Goal: Task Accomplishment & Management: Manage account settings

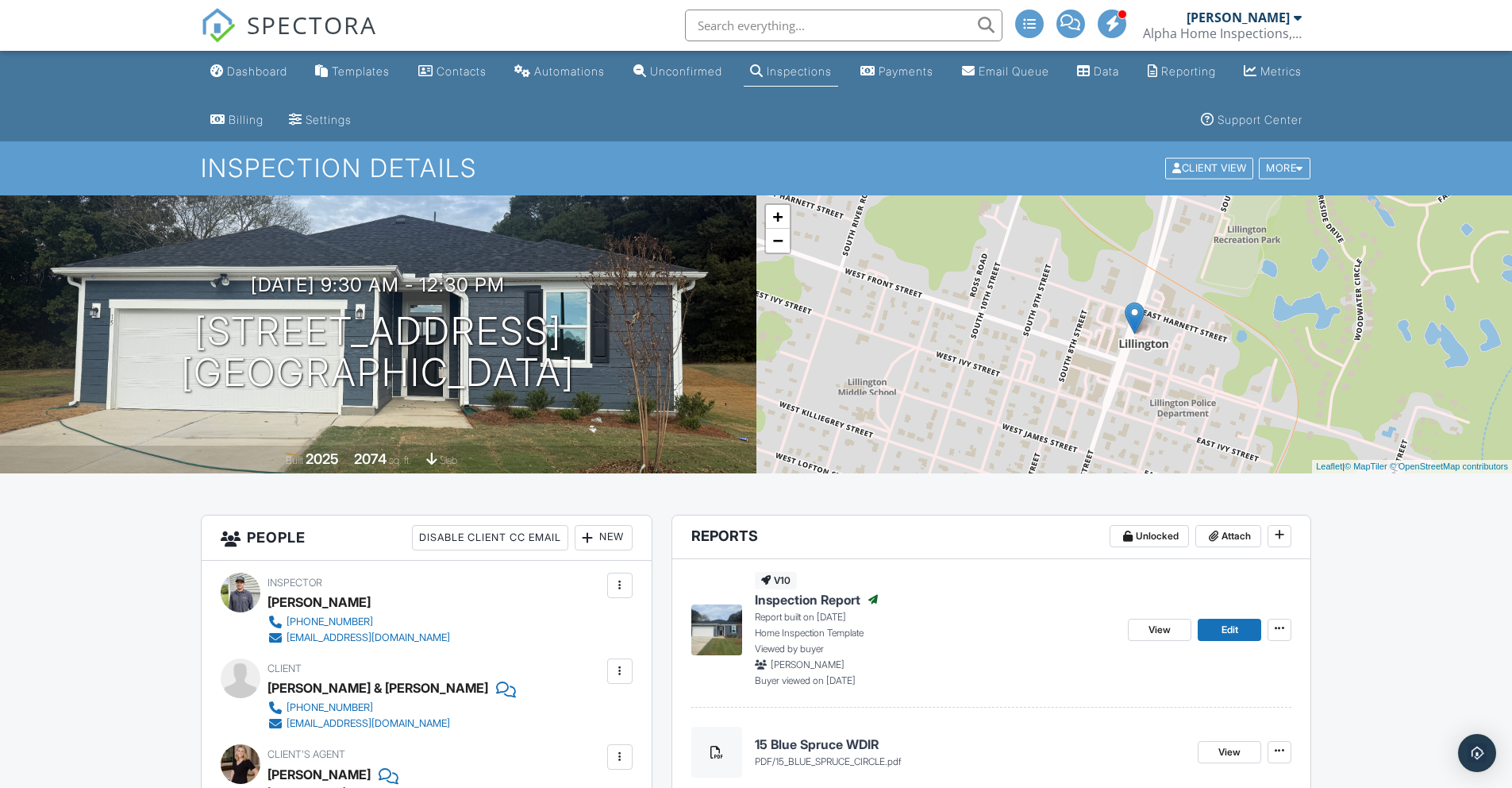
click at [285, 66] on div "Dashboard" at bounding box center [257, 71] width 60 height 14
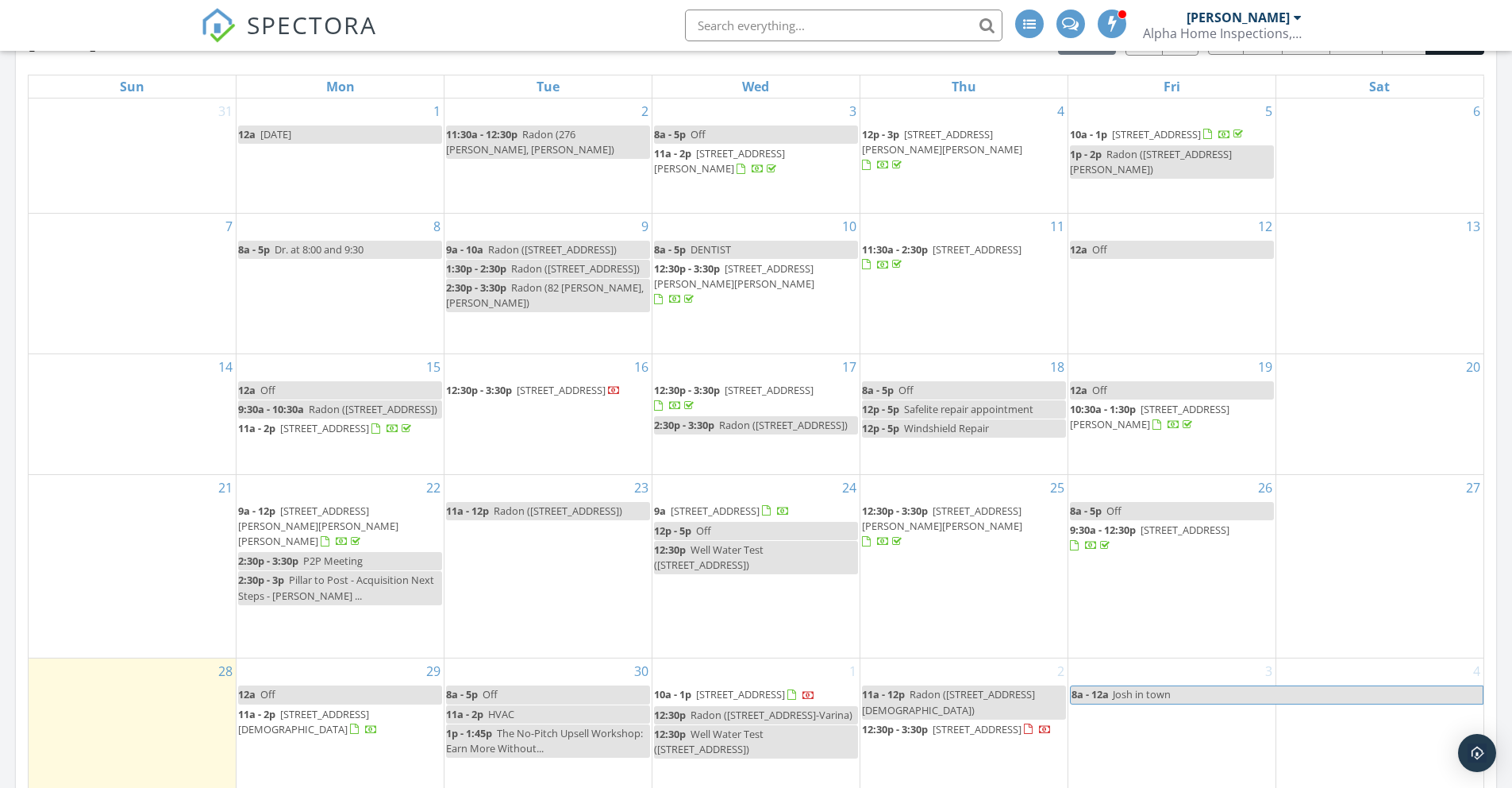
scroll to position [1013, 0]
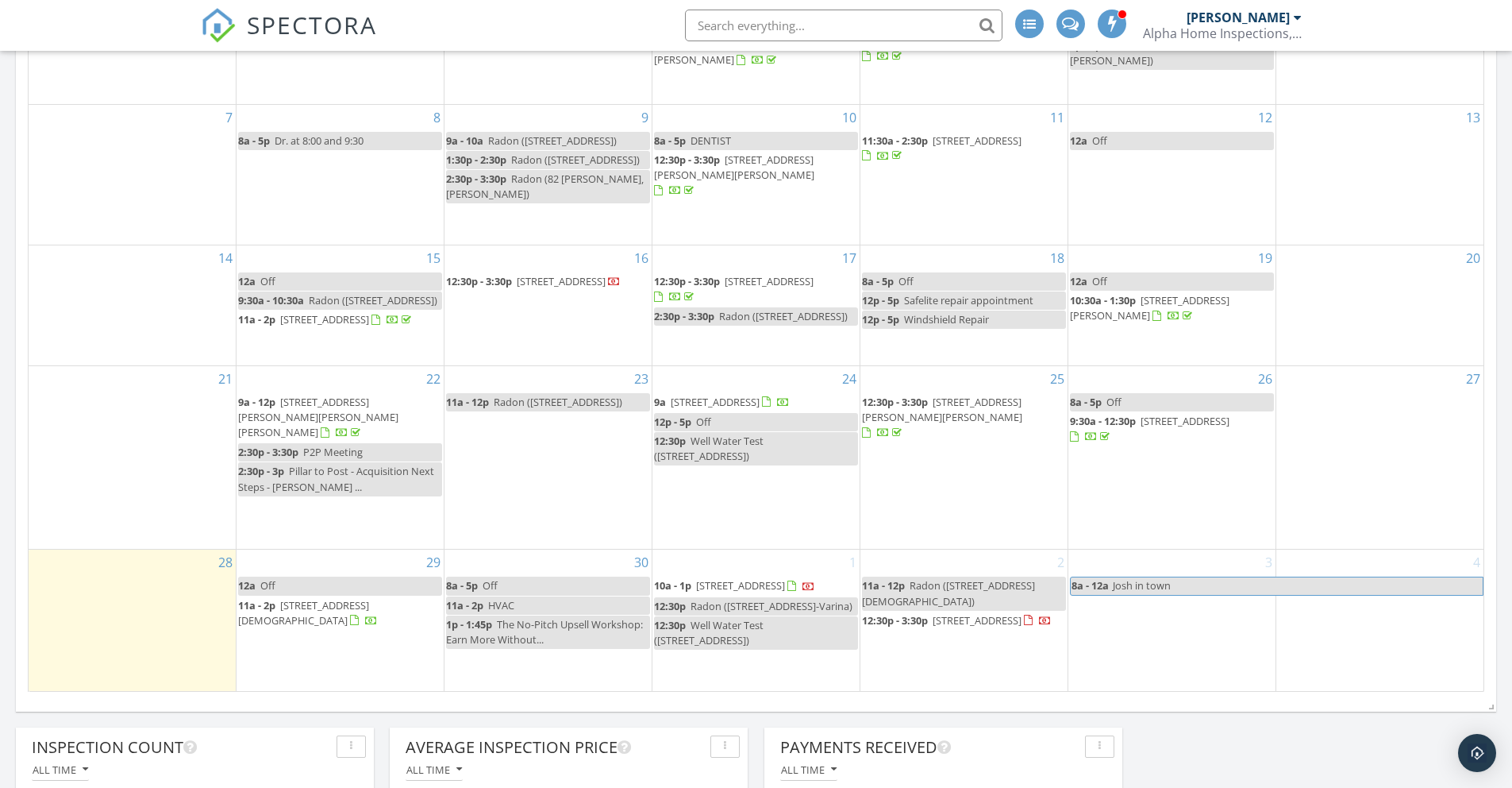
click at [785, 578] on span "[STREET_ADDRESS]" at bounding box center [741, 585] width 89 height 15
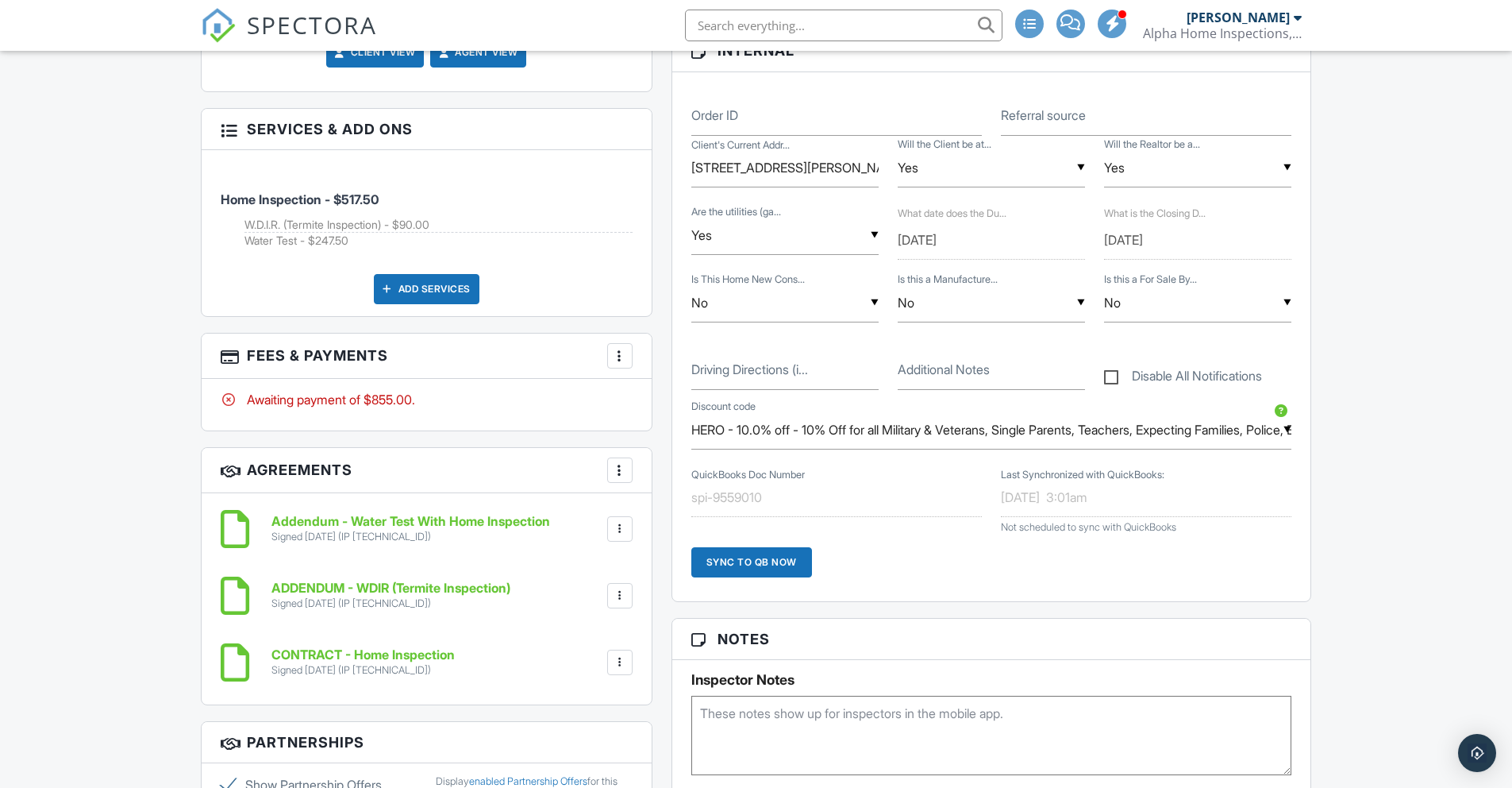
scroll to position [1036, 0]
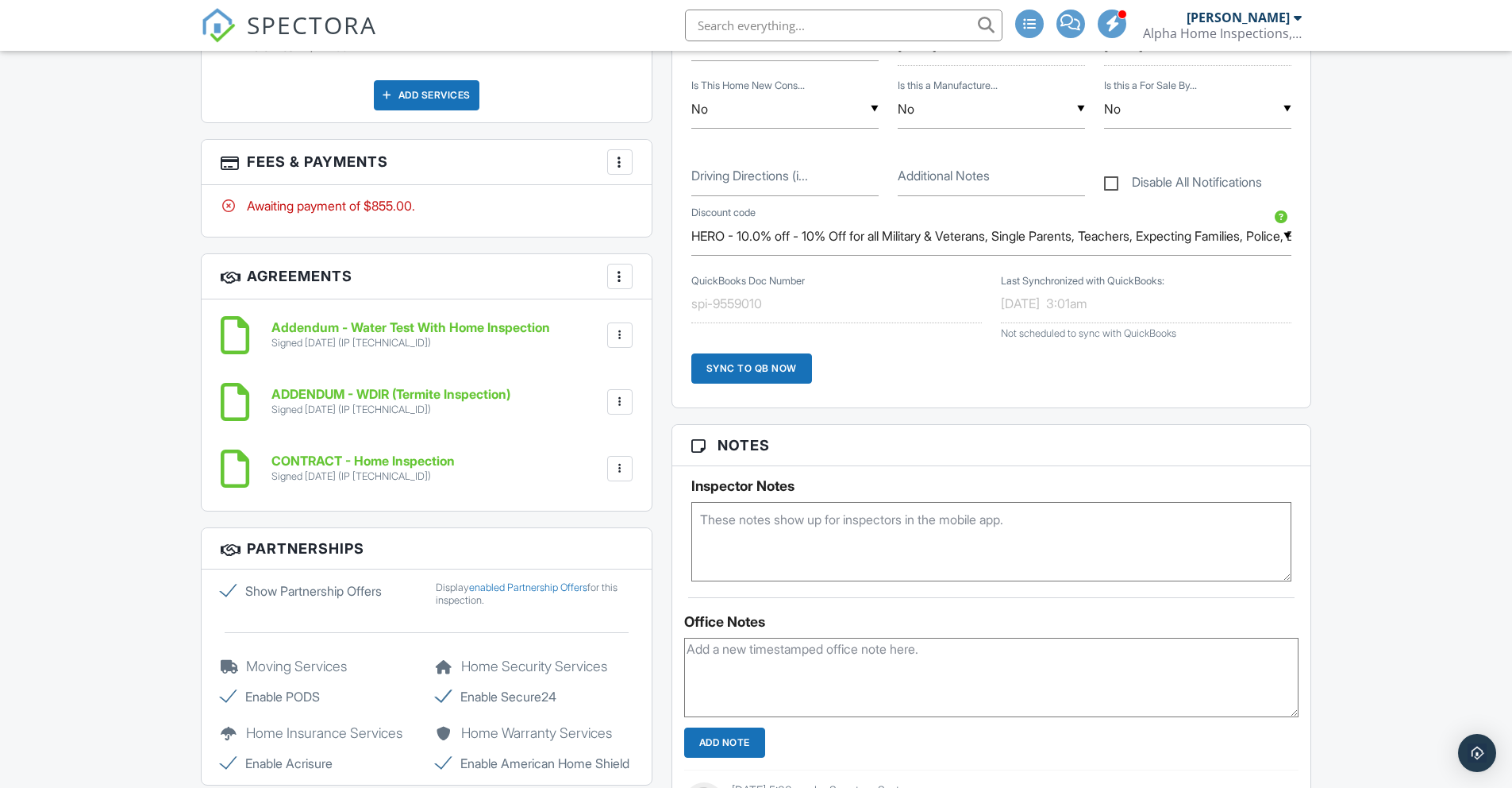
click at [741, 541] on textarea at bounding box center [992, 540] width 601 height 79
click at [784, 519] on textarea "SentriLock "seller will turn off alarm remotely"" at bounding box center [992, 540] width 601 height 79
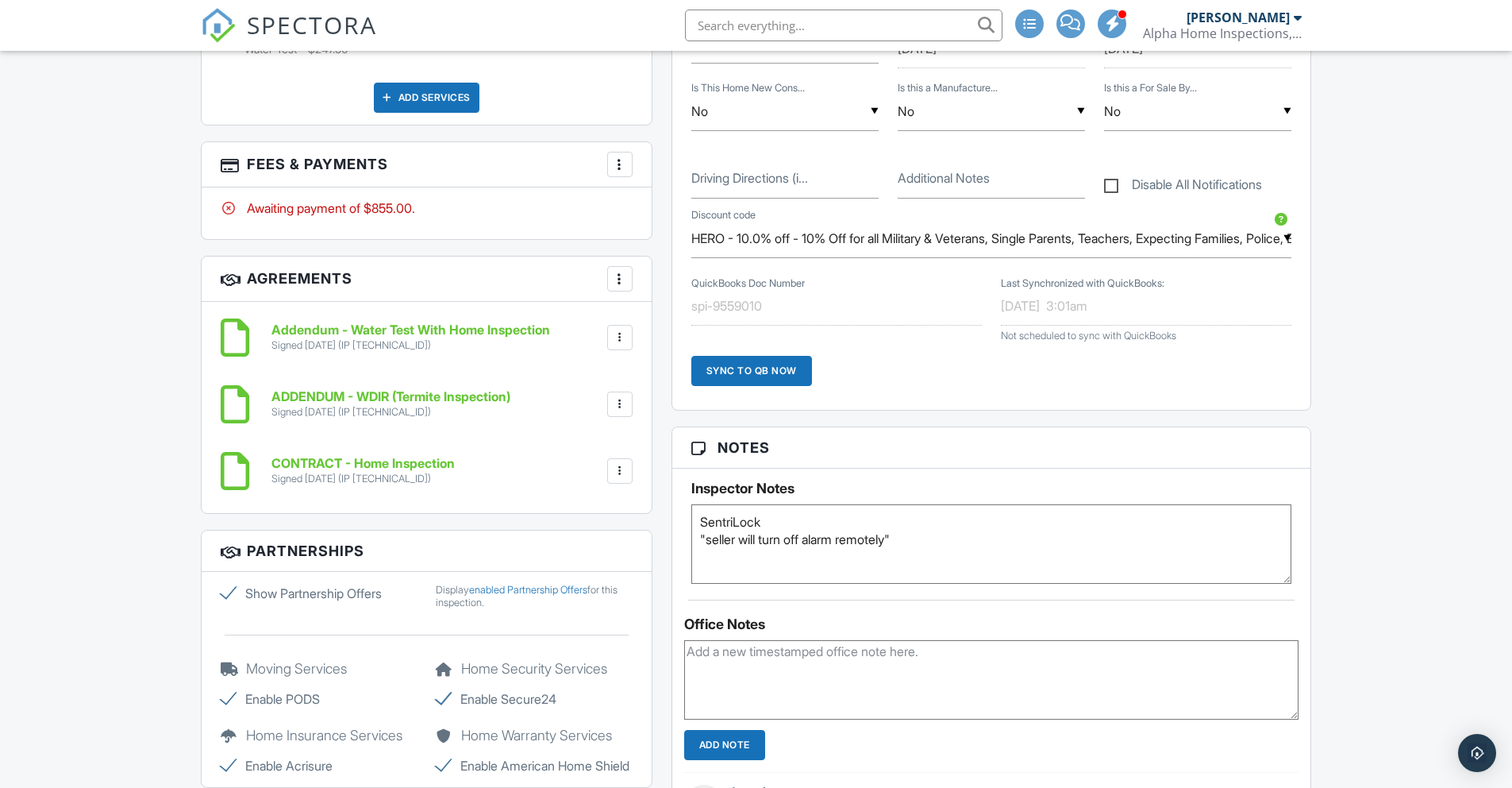
scroll to position [1032, 0]
click at [1063, 551] on textarea "SentriLock "seller will turn off alarm remotely"" at bounding box center [992, 544] width 601 height 79
click at [701, 517] on textarea "SentriLock "seller will turn off alarm remotely" "key to storage in carport is …" at bounding box center [992, 544] width 601 height 79
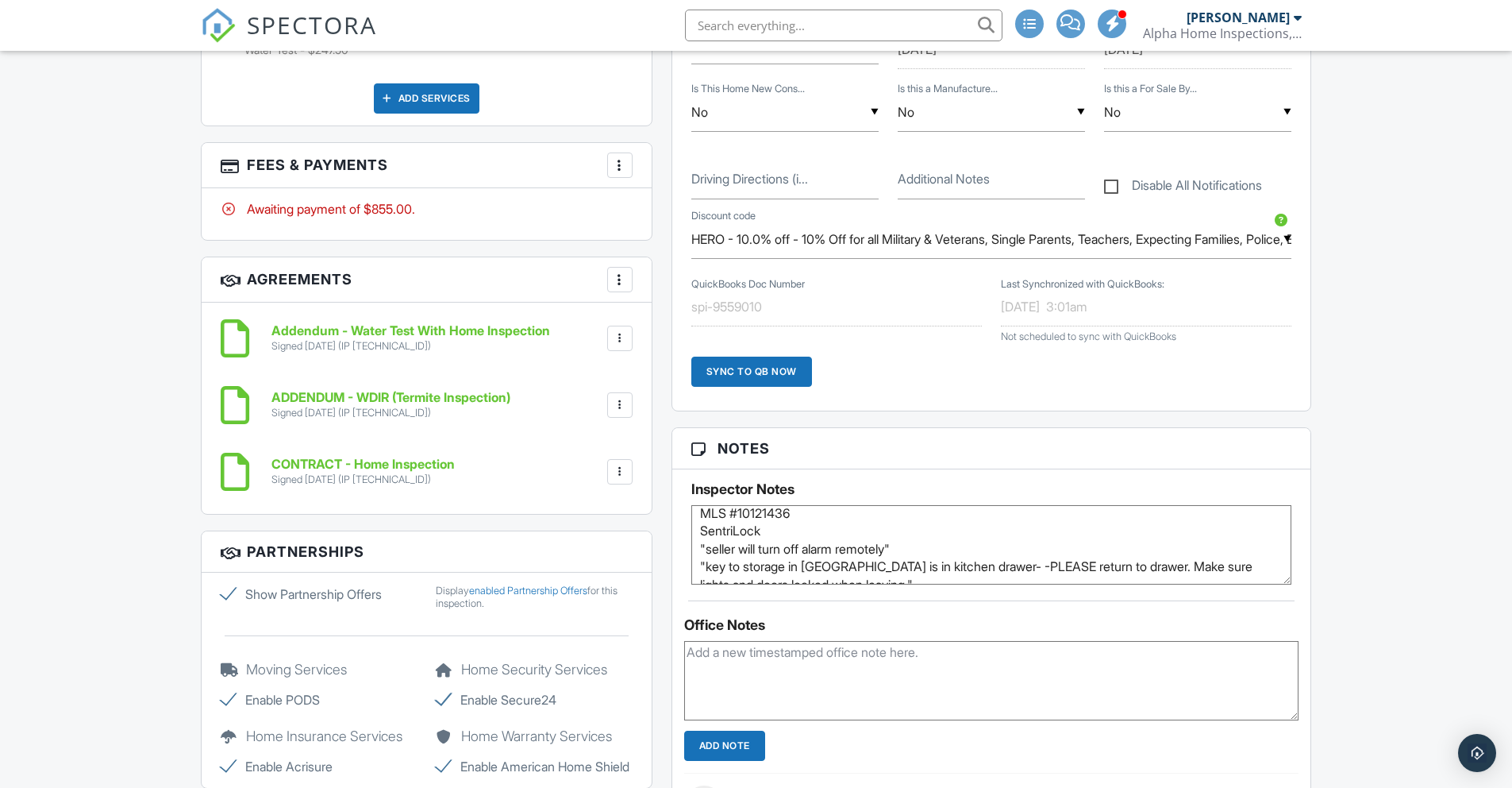
scroll to position [0, 0]
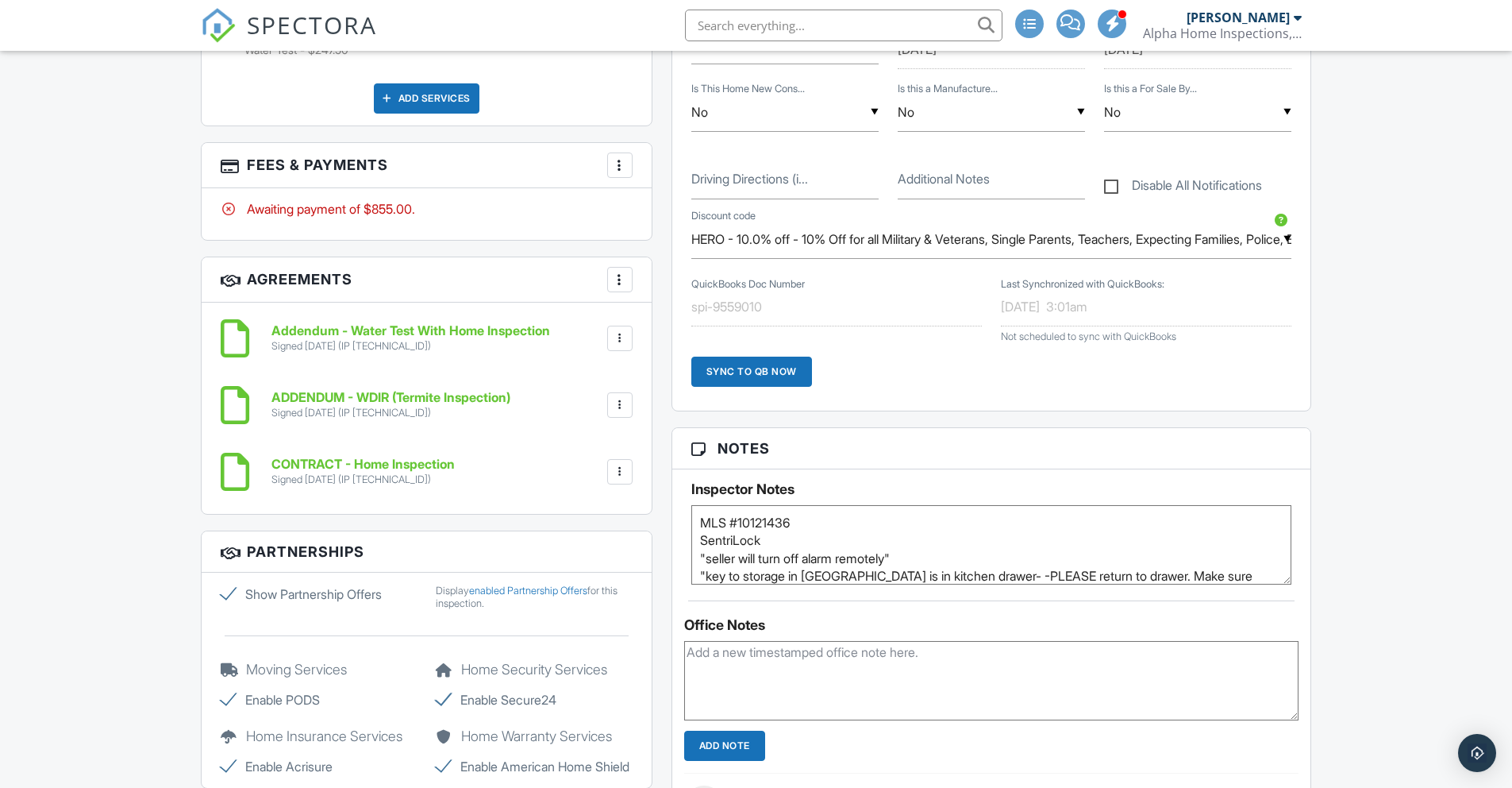
type textarea "MLS #10121436 SentriLock "seller will turn off alarm remotely" "key to storage …"
click at [1434, 348] on div "Dashboard Templates Contacts Automations Unconfirmed Inspections Payments Email…" at bounding box center [756, 520] width 1512 height 3002
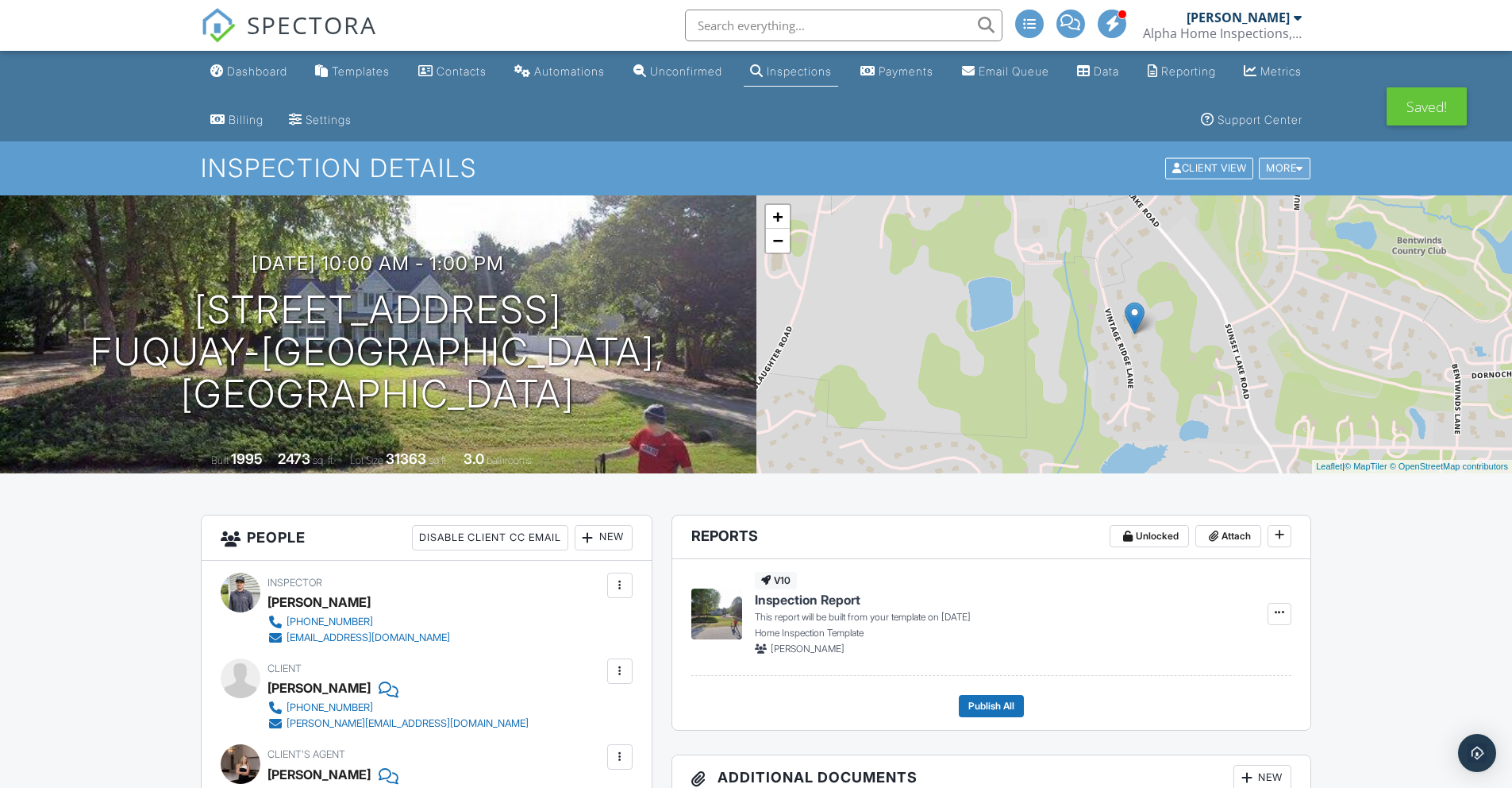
click at [1285, 167] on div "More" at bounding box center [1285, 169] width 52 height 22
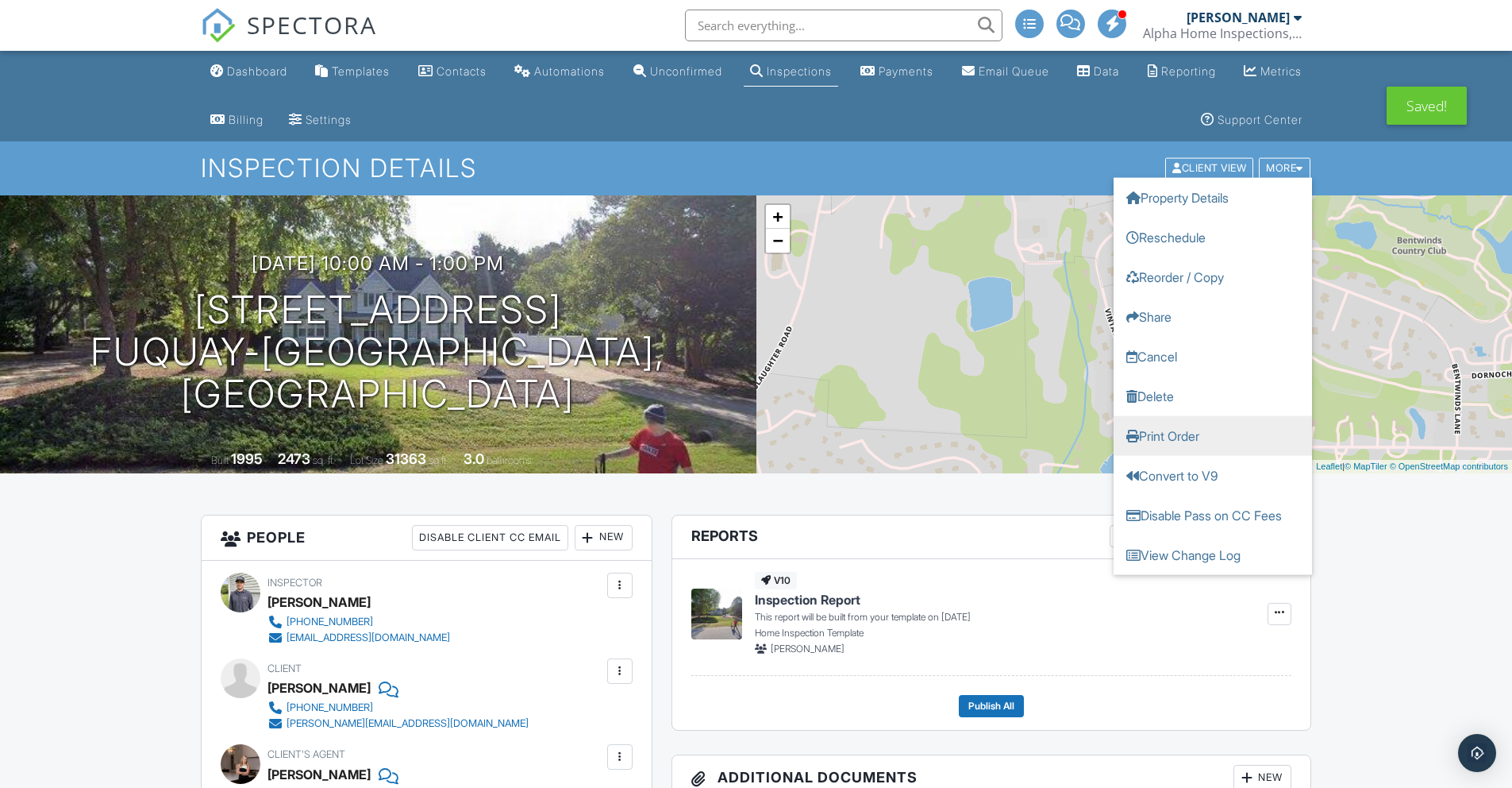
click at [1249, 439] on link "Print Order" at bounding box center [1213, 436] width 198 height 40
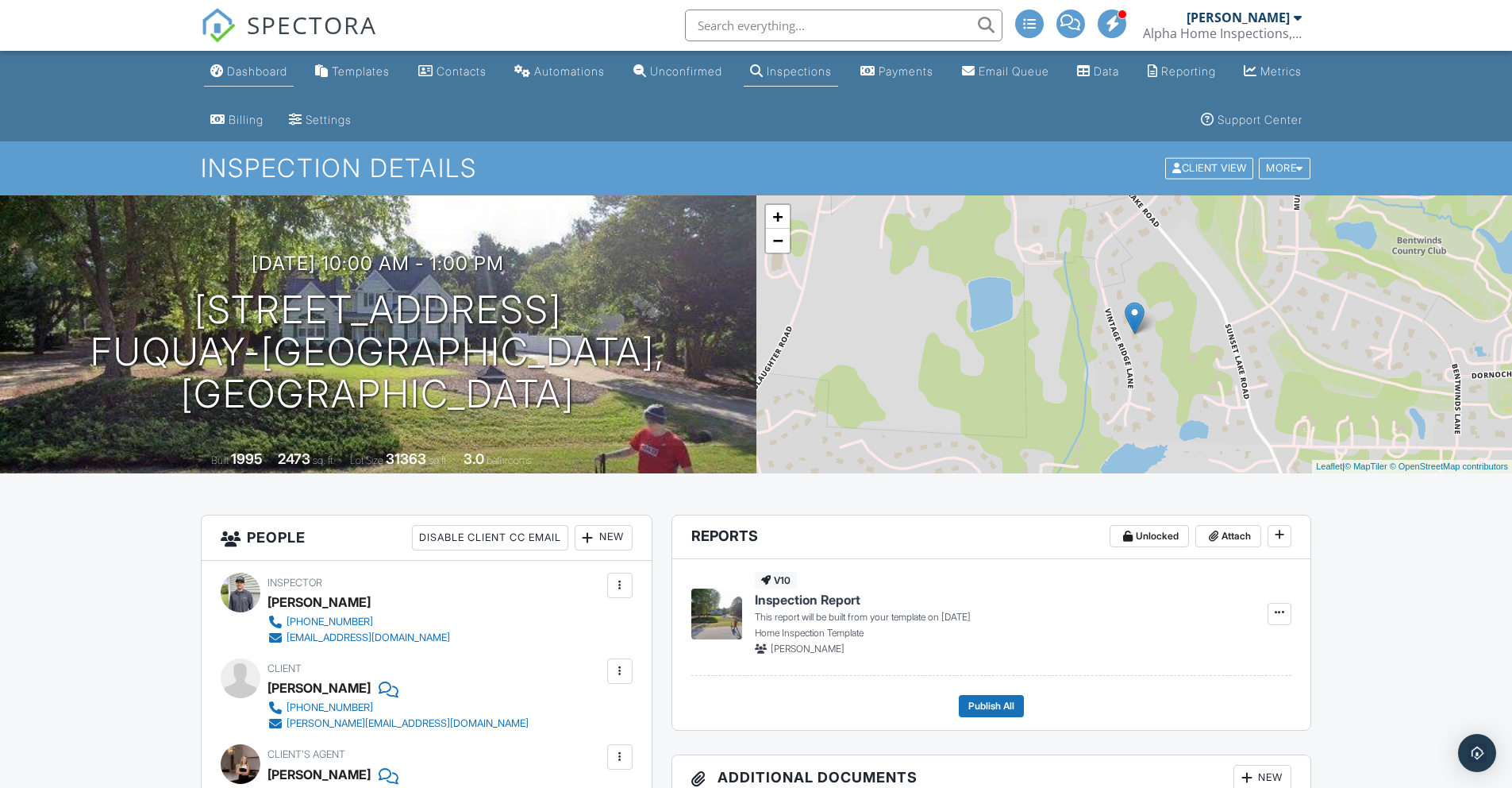
click at [244, 81] on link "Dashboard" at bounding box center [248, 72] width 90 height 29
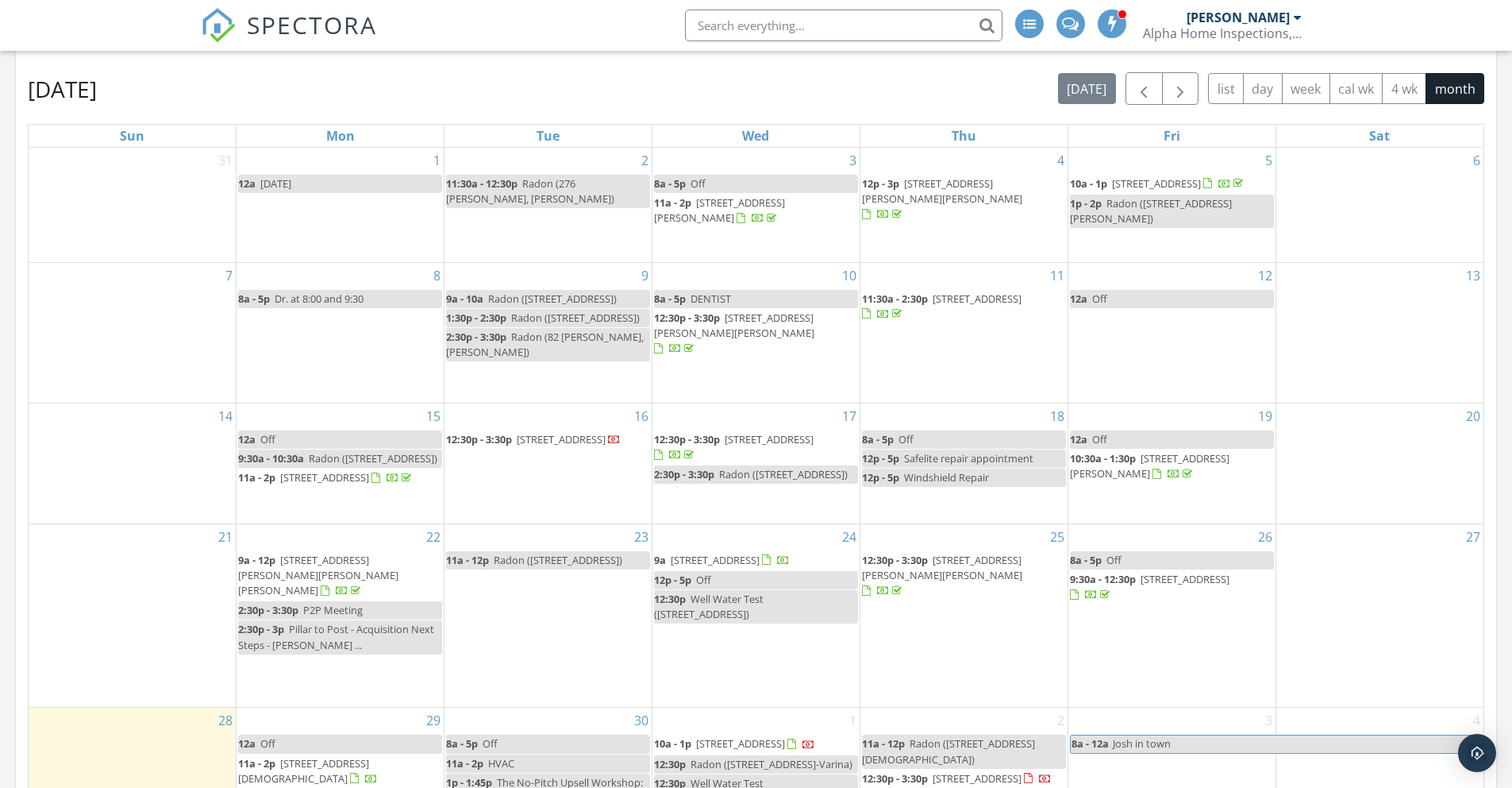
scroll to position [1156, 0]
